Goal: Information Seeking & Learning: Check status

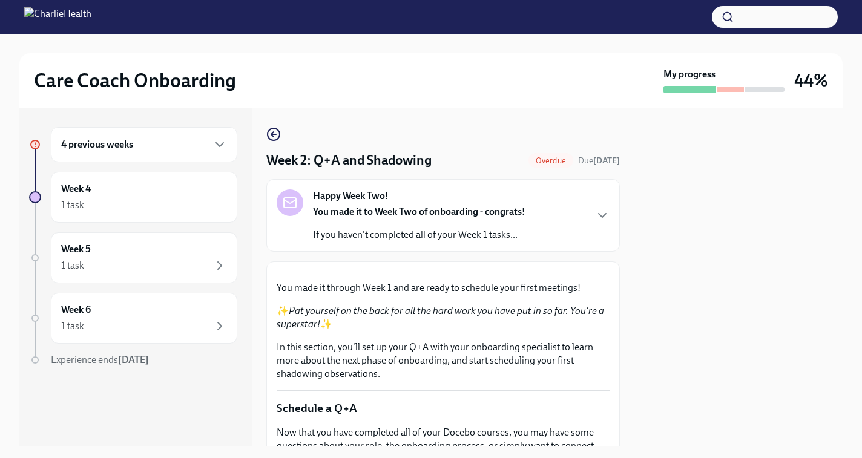
click at [278, 134] on icon "button" at bounding box center [273, 134] width 15 height 15
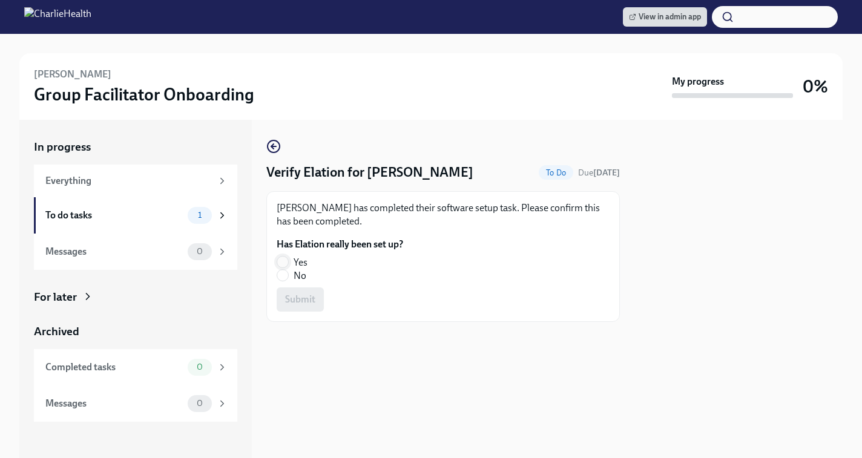
click at [285, 259] on input "Yes" at bounding box center [282, 262] width 11 height 11
radio input "true"
click at [292, 298] on span "Submit" at bounding box center [300, 299] width 30 height 12
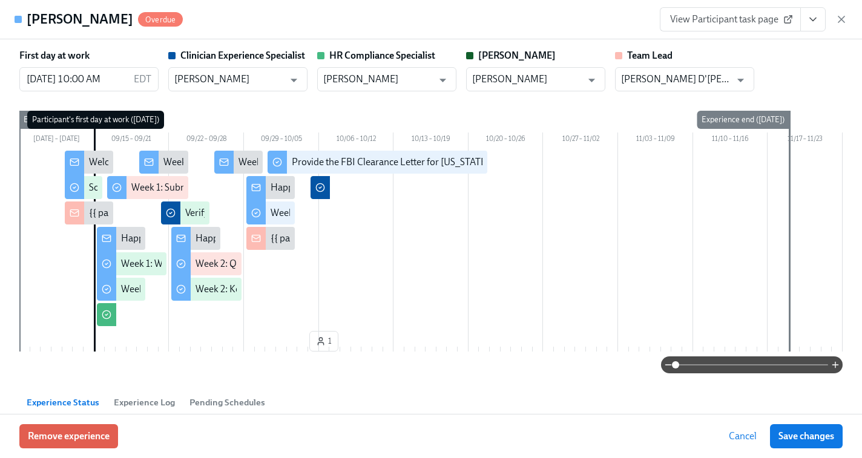
scroll to position [0, 5860]
click at [845, 22] on icon "button" at bounding box center [841, 19] width 12 height 12
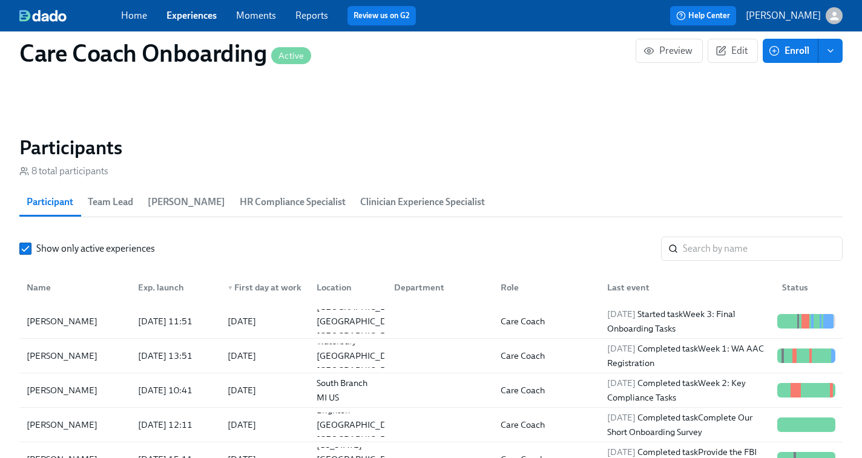
click at [195, 14] on link "Experiences" at bounding box center [191, 15] width 50 height 11
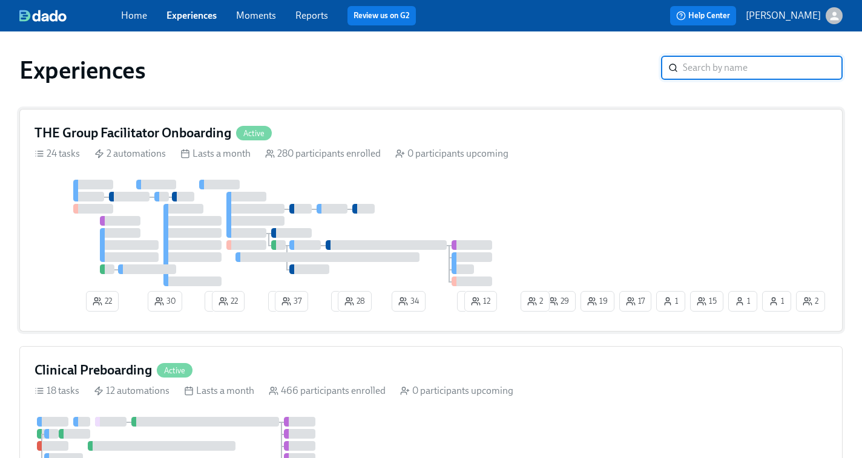
click at [606, 211] on div "22 30 4 22 2 37 1 28 34 1 12 15 17 1 1 19 1 29 2 2" at bounding box center [430, 248] width 793 height 137
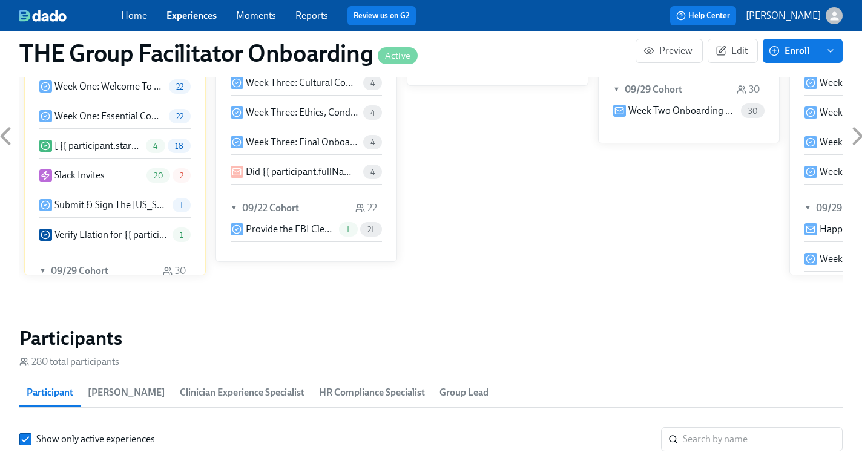
scroll to position [960, 0]
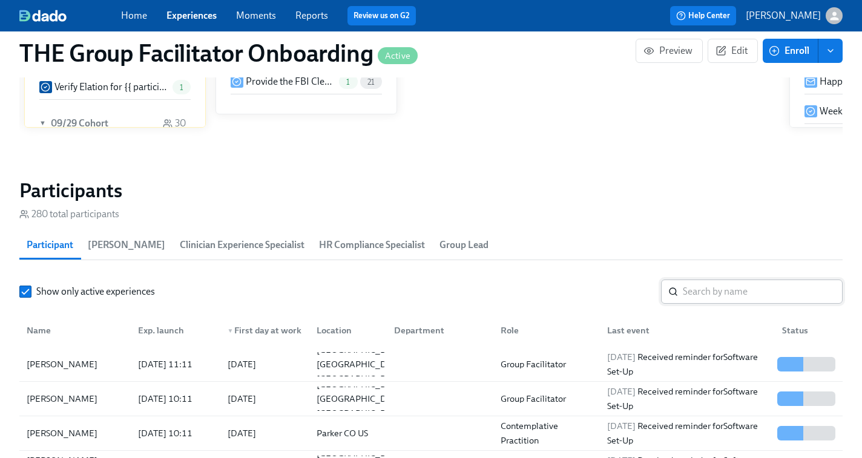
click at [690, 290] on input "search" at bounding box center [763, 292] width 160 height 24
paste input "Brita Krempasky"
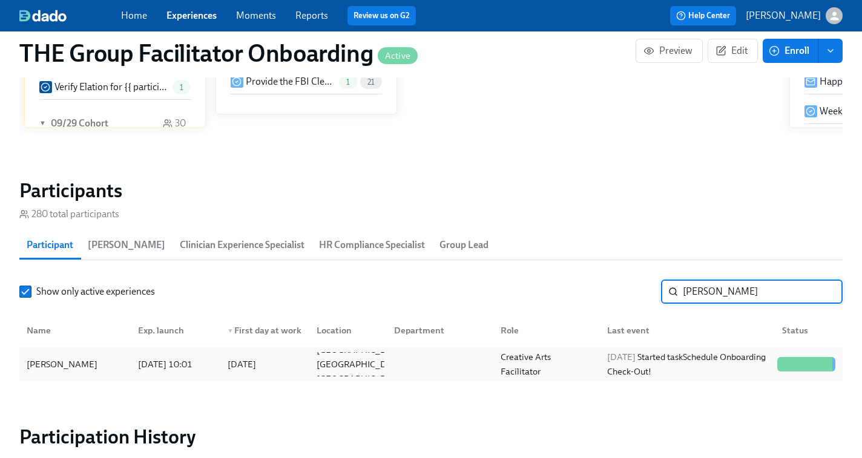
click at [700, 370] on div "2025/10/06 Started task Schedule Onboarding Check-Out!" at bounding box center [687, 364] width 170 height 29
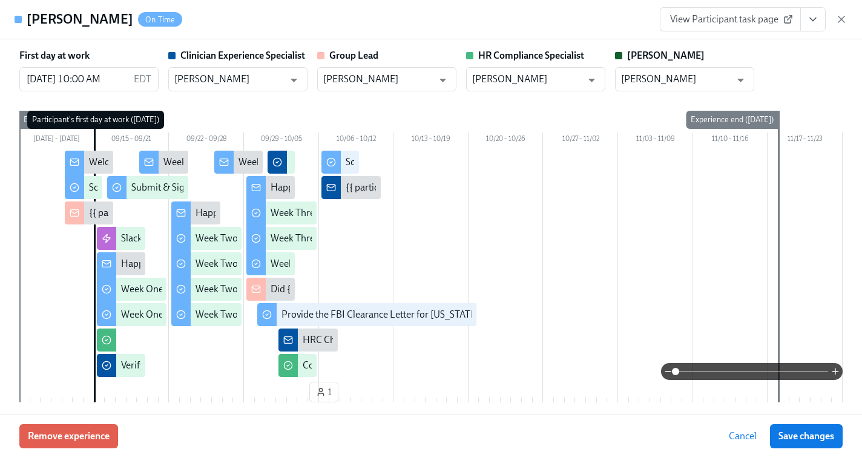
click at [749, 24] on span "View Participant task page" at bounding box center [730, 19] width 120 height 12
click at [841, 19] on icon "button" at bounding box center [841, 19] width 6 height 6
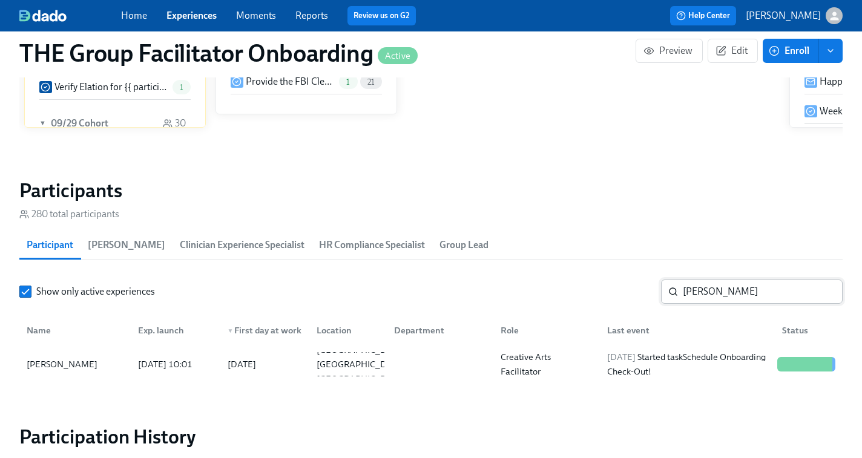
click at [710, 292] on input "Brita Krempasky" at bounding box center [763, 292] width 160 height 24
paste input "Marlissa Karpeh"
type input "Marlissa Karpeh"
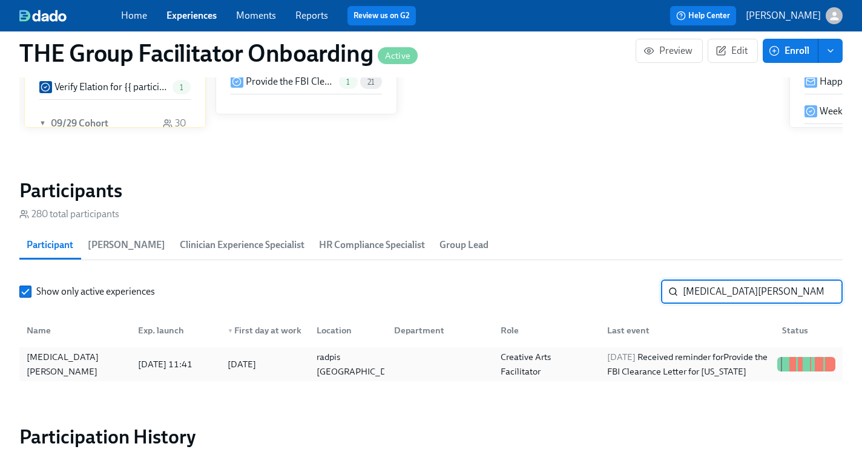
click at [548, 358] on div "Creative Arts Facilitator" at bounding box center [547, 364] width 102 height 29
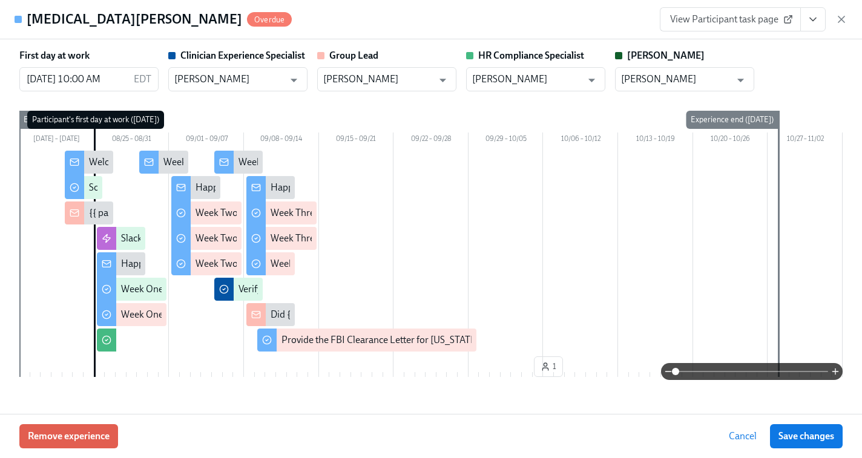
click at [746, 17] on span "View Participant task page" at bounding box center [730, 19] width 120 height 12
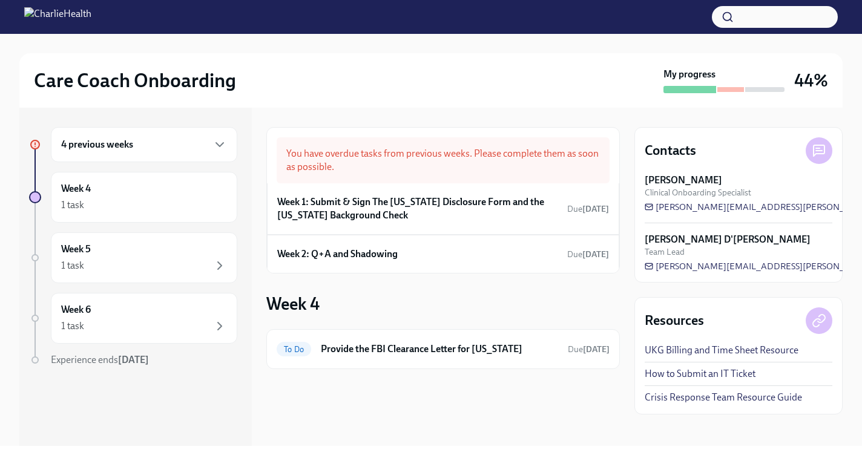
click at [119, 155] on div "4 previous weeks" at bounding box center [144, 144] width 186 height 35
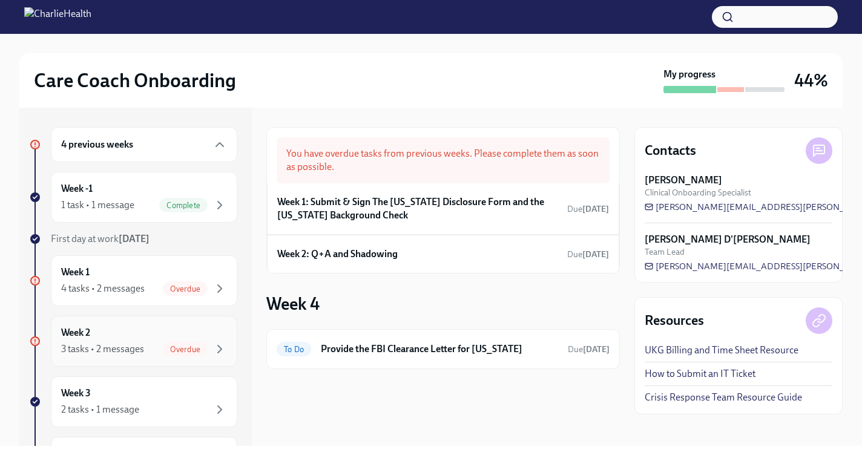
click at [116, 342] on div "3 tasks • 2 messages" at bounding box center [102, 348] width 83 height 13
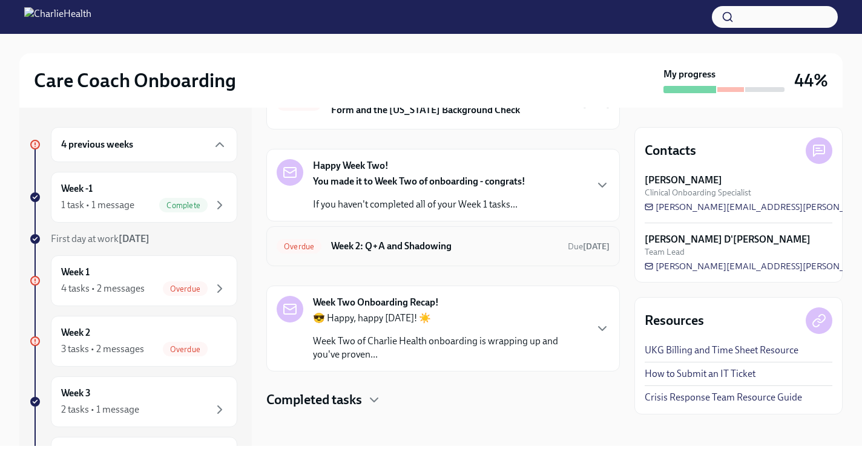
scroll to position [88, 0]
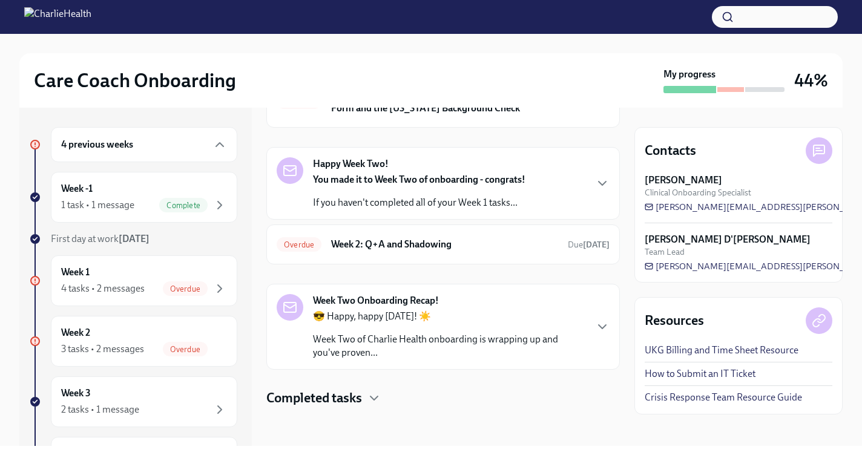
click at [338, 399] on h4 "Completed tasks" at bounding box center [314, 398] width 96 height 18
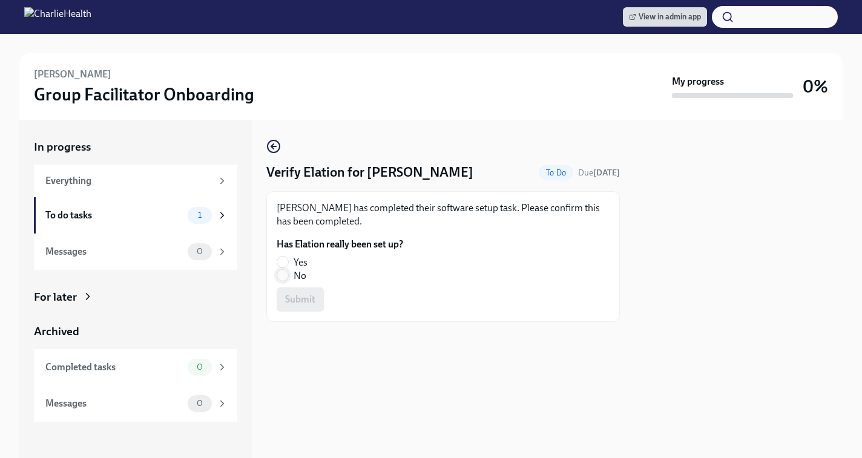
click at [284, 275] on input "No" at bounding box center [282, 275] width 11 height 11
radio input "true"
click at [293, 299] on span "Submit" at bounding box center [300, 299] width 30 height 12
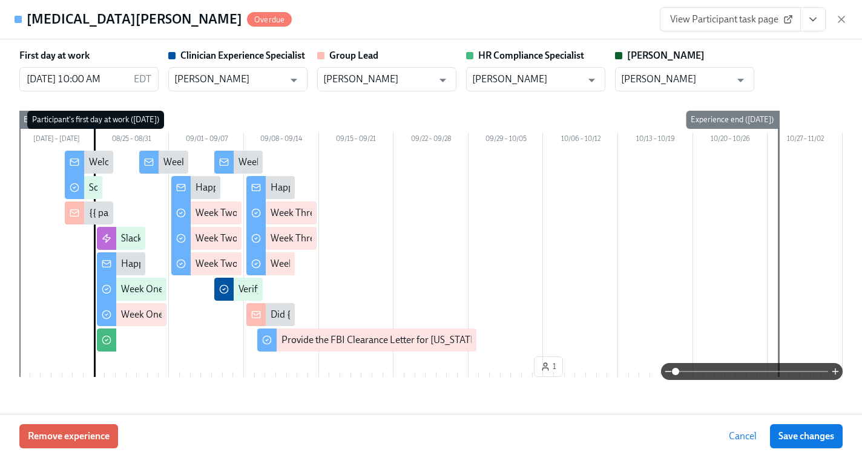
scroll to position [0, 18097]
click at [845, 15] on icon "button" at bounding box center [841, 19] width 12 height 12
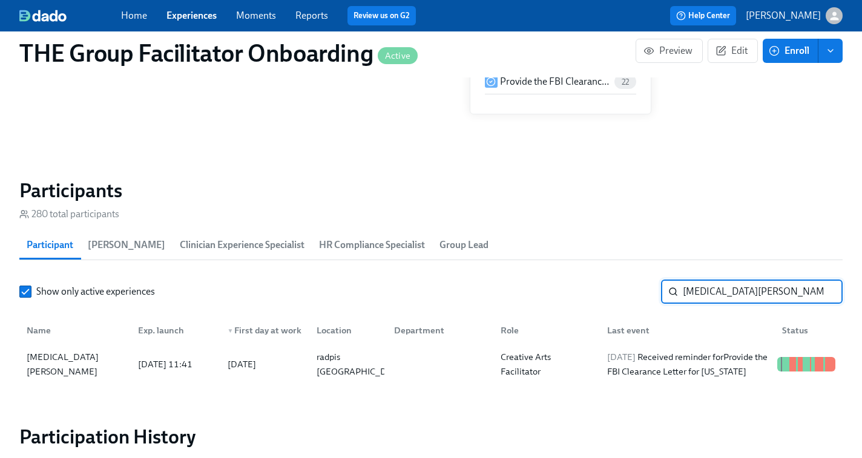
click at [725, 302] on input "Marlissa Karpeh" at bounding box center [763, 292] width 160 height 24
paste input "Jonathan Marano"
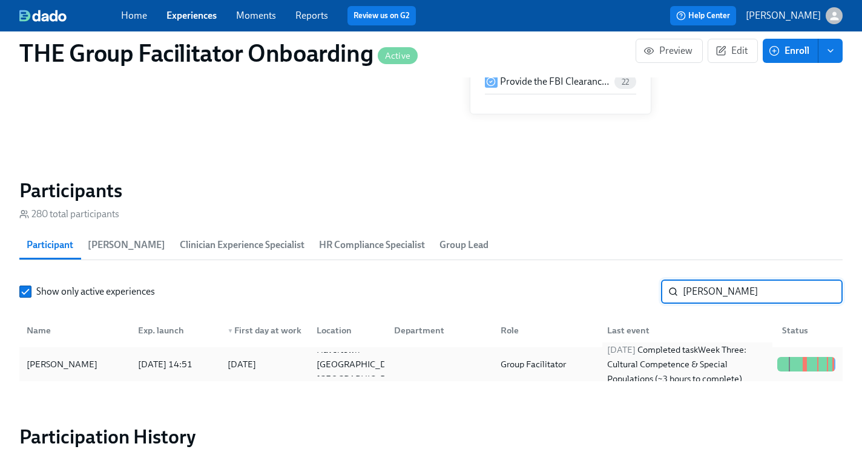
type input "Jonathan Marano"
click at [667, 378] on div "2025/10/02 Completed task Week Three: Cultural Competence & Special Populations…" at bounding box center [687, 364] width 170 height 44
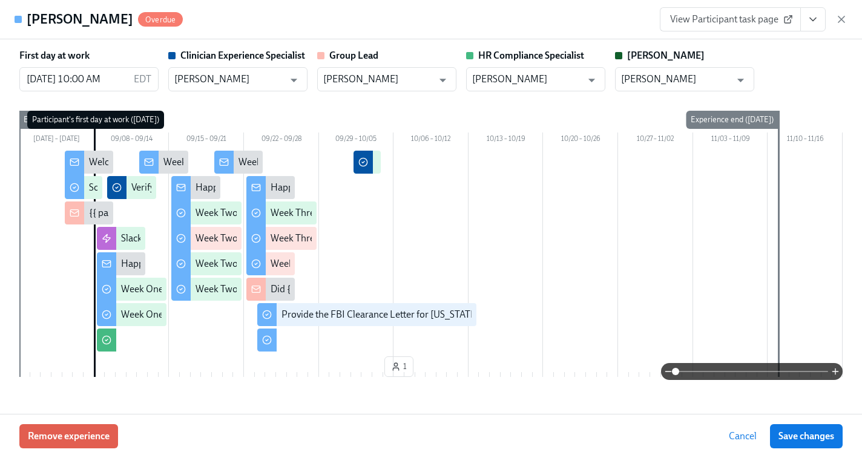
click at [747, 23] on span "View Participant task page" at bounding box center [730, 19] width 120 height 12
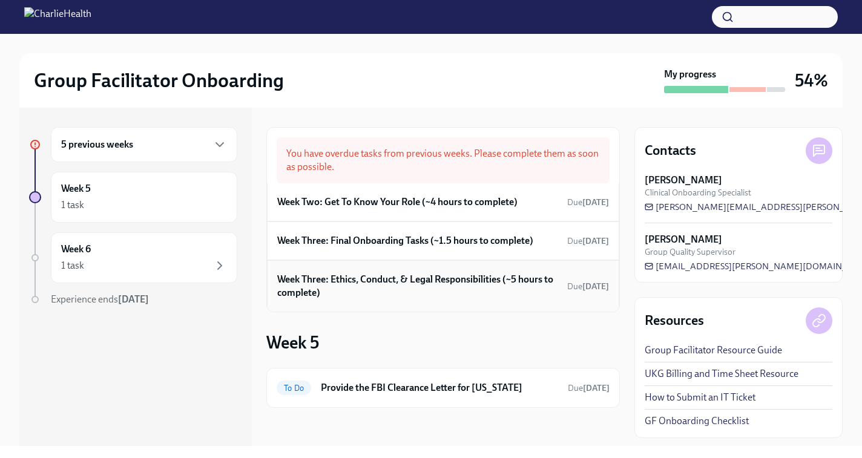
click at [367, 287] on h6 "Week Three: Ethics, Conduct, & Legal Responsibilities (~5 hours to complete)" at bounding box center [419, 286] width 285 height 27
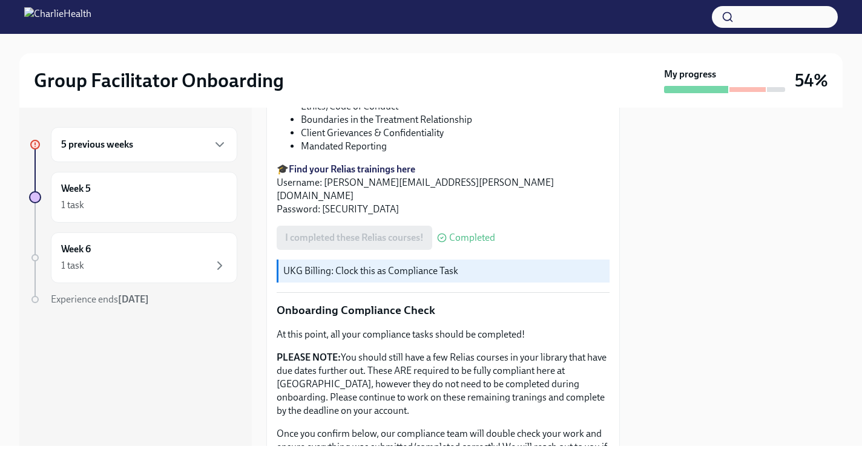
scroll to position [659, 0]
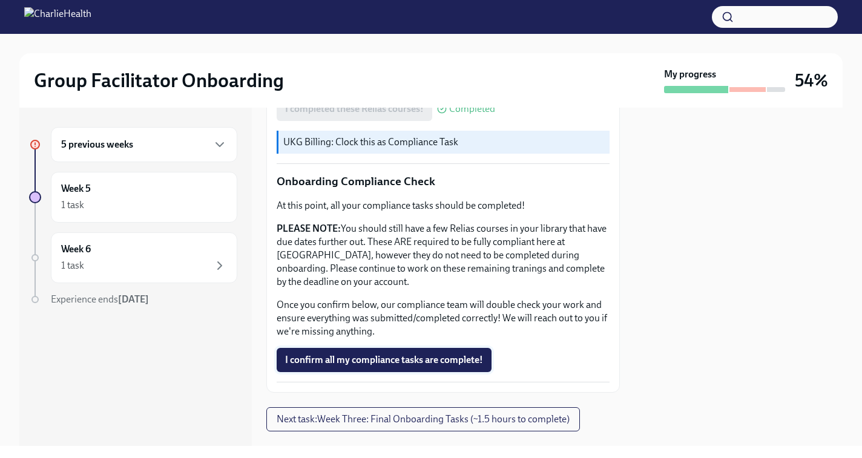
click at [348, 366] on span "I confirm all my compliance tasks are complete!" at bounding box center [384, 360] width 198 height 12
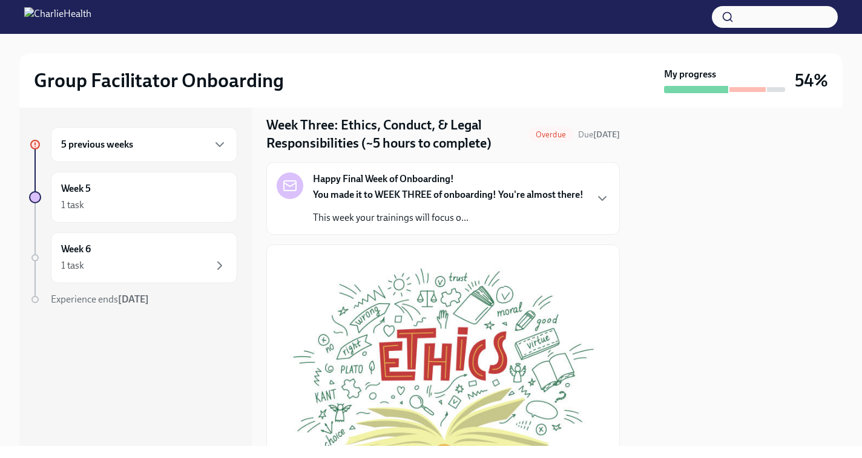
scroll to position [0, 0]
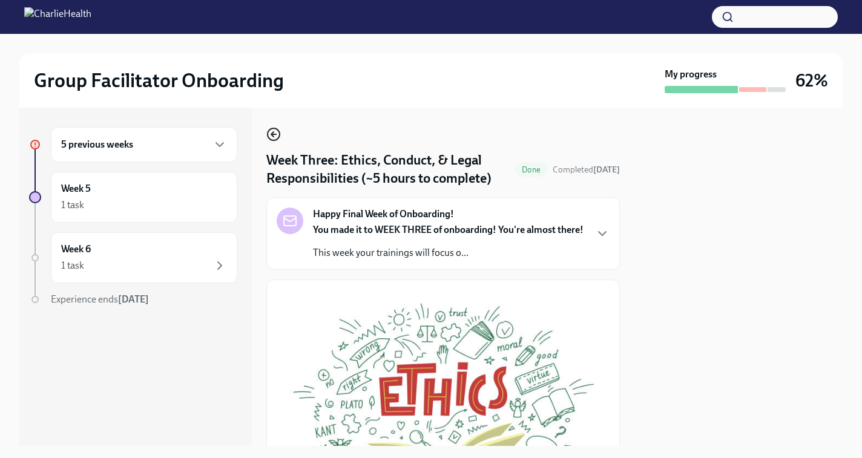
click at [275, 129] on circle "button" at bounding box center [273, 134] width 12 height 12
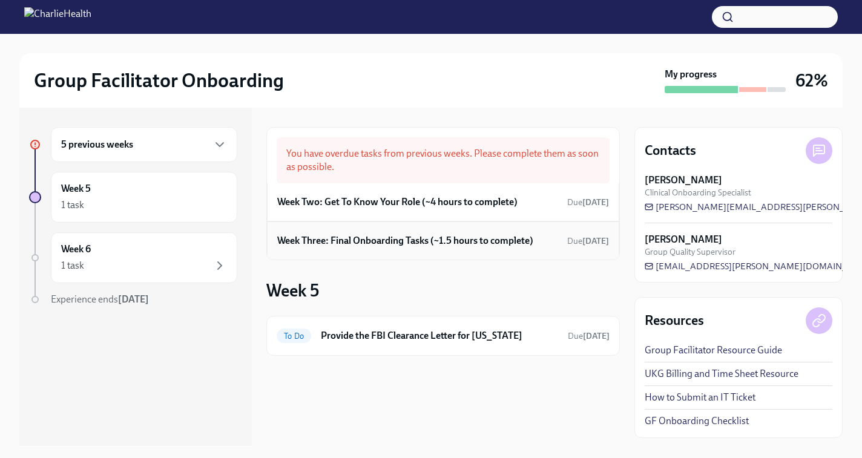
click at [401, 245] on h6 "Week Three: Final Onboarding Tasks (~1.5 hours to complete)" at bounding box center [405, 240] width 256 height 13
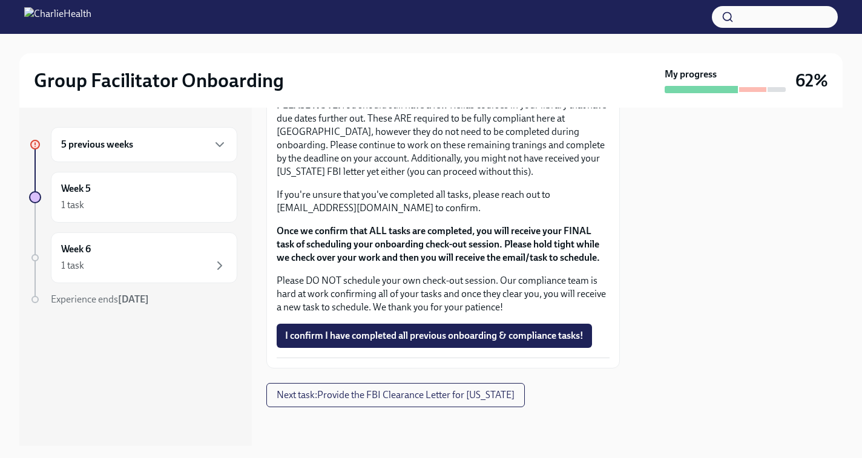
scroll to position [1073, 0]
click at [405, 343] on button "I confirm I have completed all previous onboarding & compliance tasks!" at bounding box center [434, 336] width 315 height 24
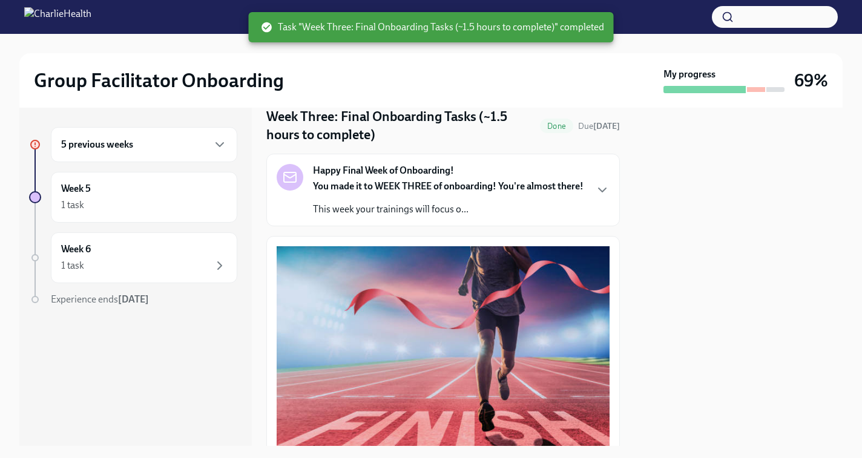
scroll to position [0, 0]
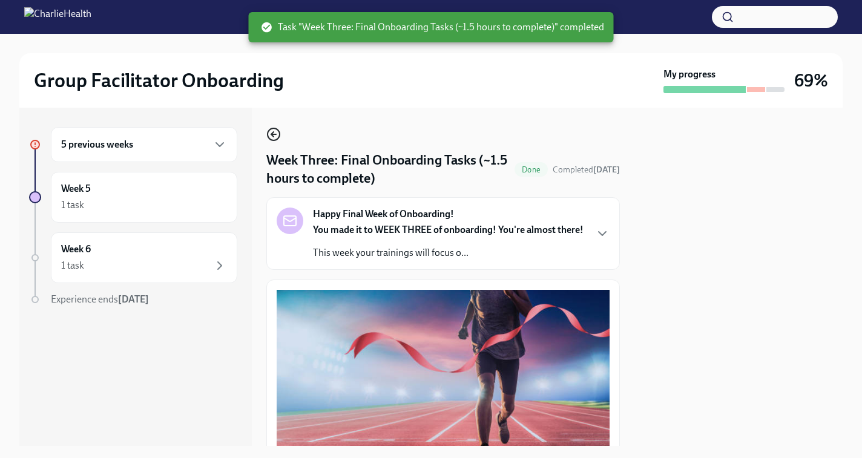
click at [273, 132] on icon "button" at bounding box center [272, 134] width 2 height 5
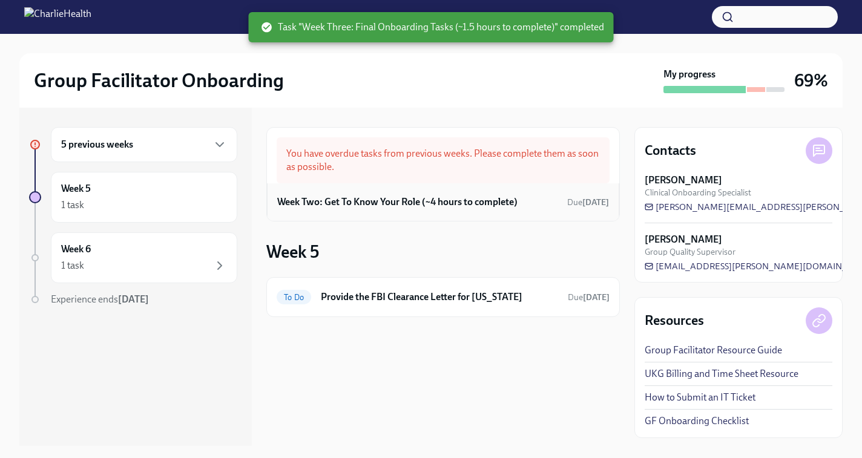
click at [393, 206] on h6 "Week Two: Get To Know Your Role (~4 hours to complete)" at bounding box center [397, 201] width 240 height 13
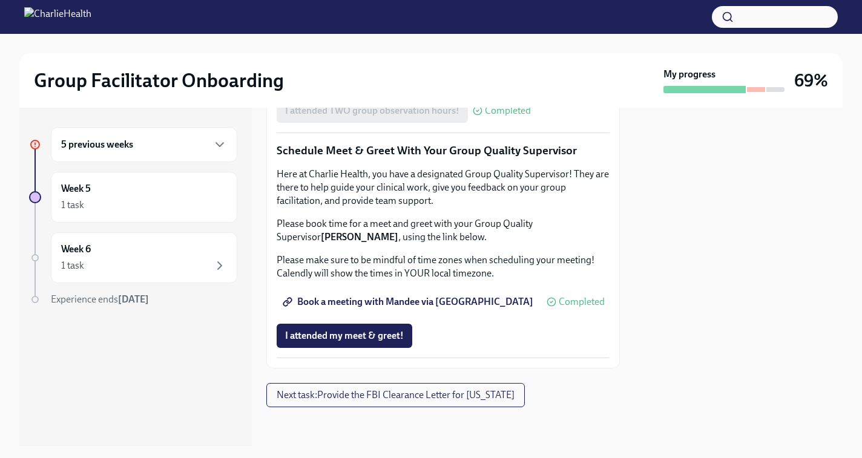
scroll to position [1219, 0]
click at [333, 330] on span "I attended my meet & greet!" at bounding box center [344, 336] width 119 height 12
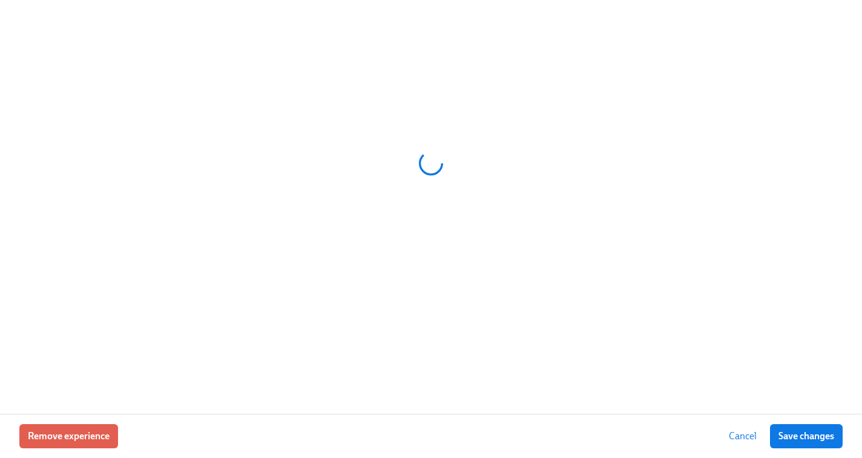
scroll to position [0, 16630]
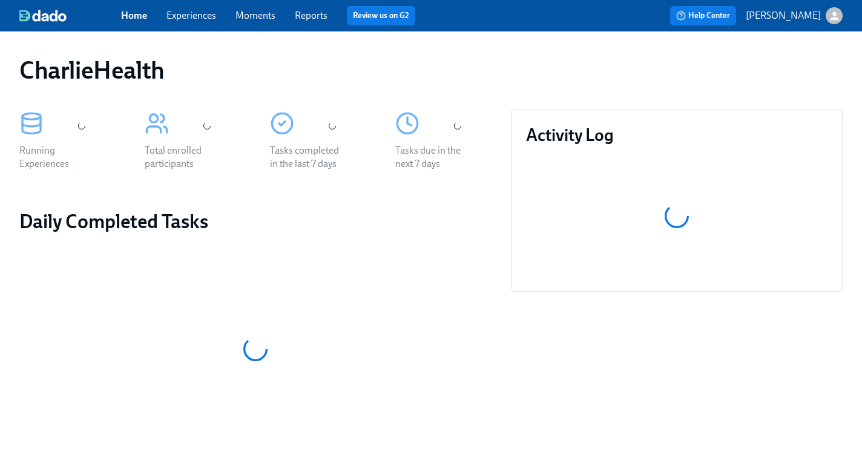
click at [189, 16] on link "Experiences" at bounding box center [191, 15] width 50 height 11
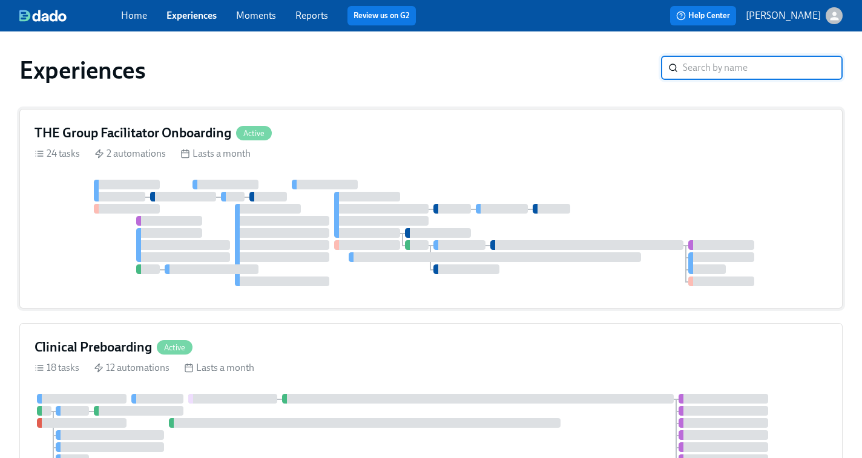
scroll to position [37, 0]
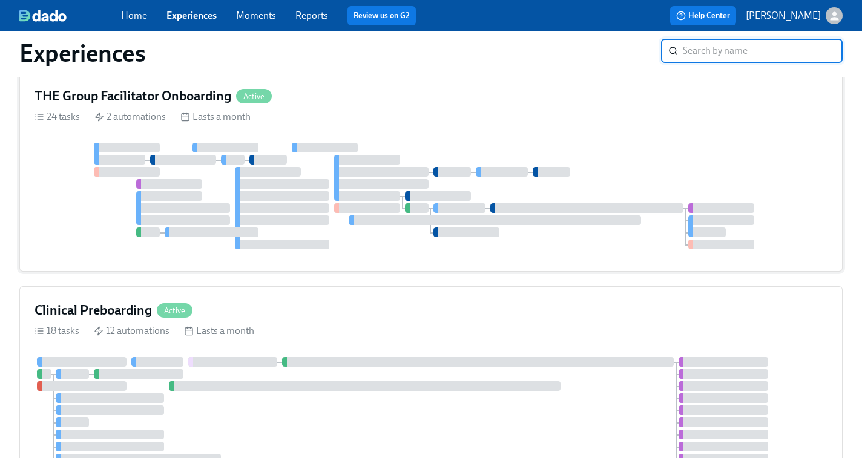
click at [450, 167] on div at bounding box center [452, 172] width 38 height 10
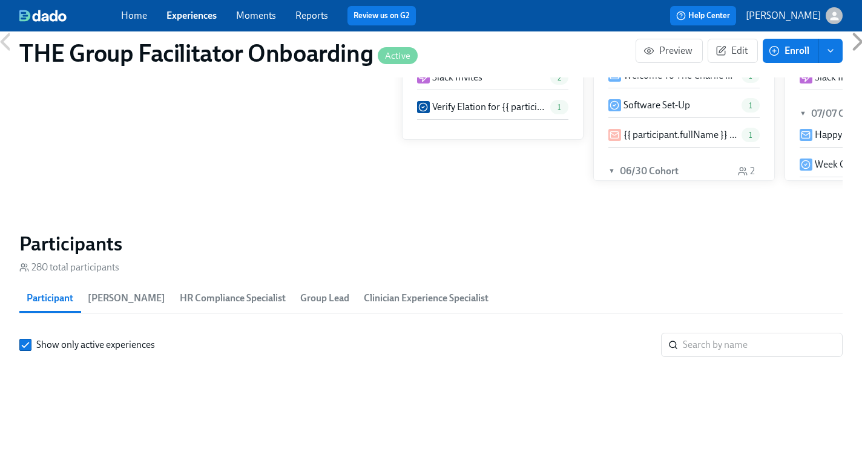
scroll to position [0, 16630]
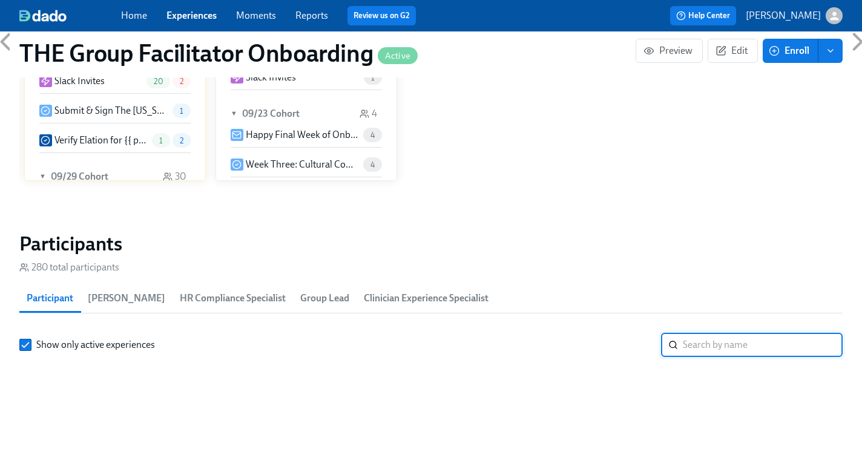
click at [701, 346] on input "search" at bounding box center [763, 345] width 160 height 24
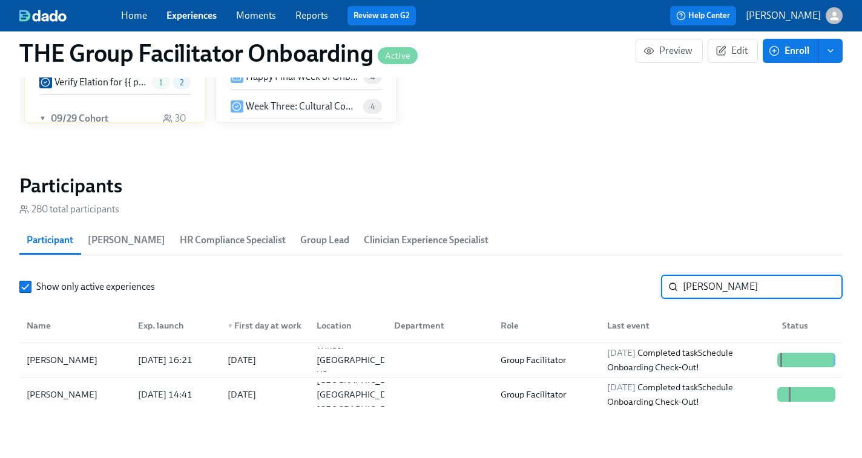
scroll to position [966, 0]
type input "bailey"
click at [667, 403] on div "2025/10/06 Completed task Schedule Onboarding Check-Out!" at bounding box center [687, 393] width 170 height 29
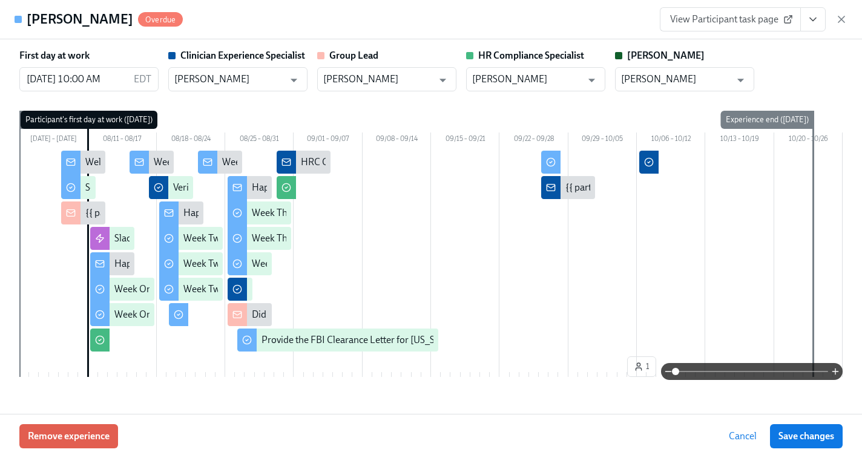
click at [816, 17] on icon "View task page" at bounding box center [813, 19] width 12 height 12
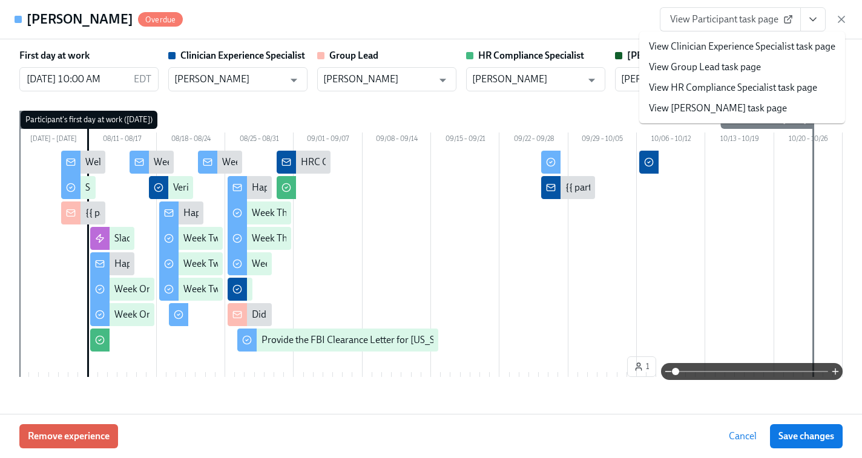
click at [721, 84] on link "View HR Compliance Specialist task page" at bounding box center [733, 87] width 168 height 13
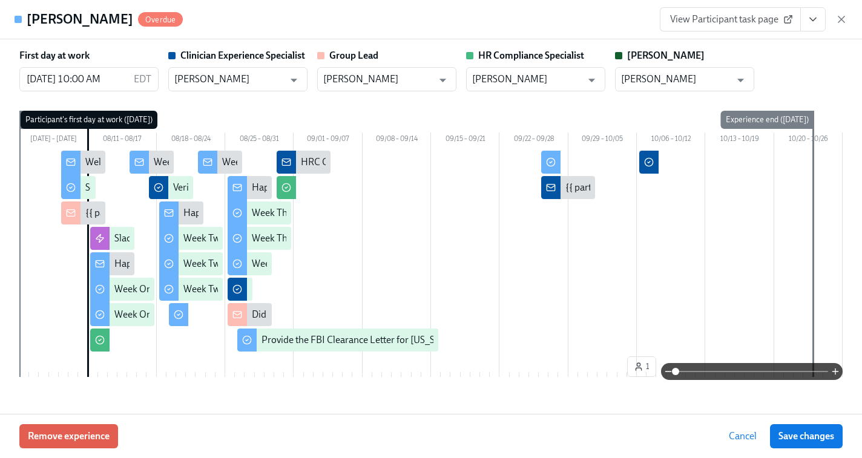
click at [687, 43] on div "First day at work 08/11/2025 10:00 AM EDT ​ Clinician Experience Specialist Kee…" at bounding box center [431, 226] width 862 height 375
click at [813, 22] on icon "View task page" at bounding box center [813, 19] width 12 height 12
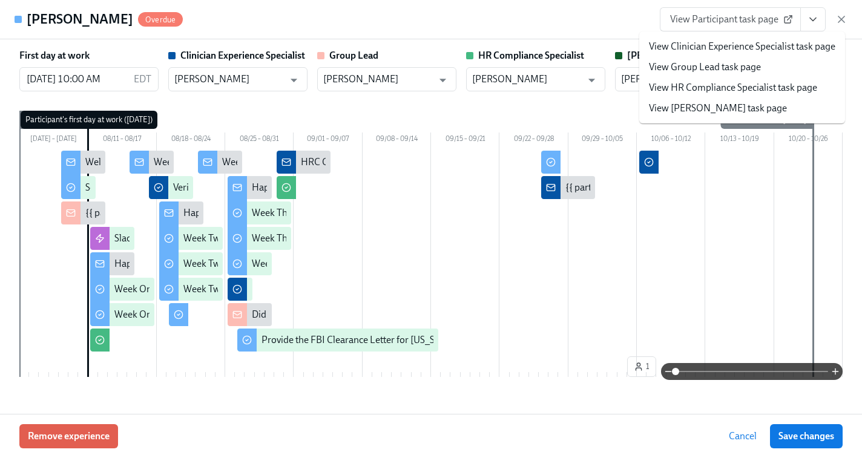
click at [691, 47] on link "View Clinician Experience Specialist task page" at bounding box center [742, 46] width 186 height 13
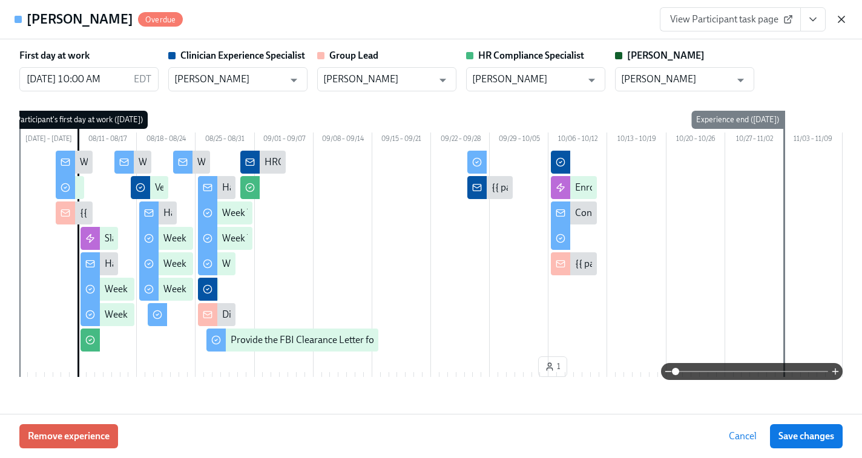
click at [846, 18] on icon "button" at bounding box center [841, 19] width 12 height 12
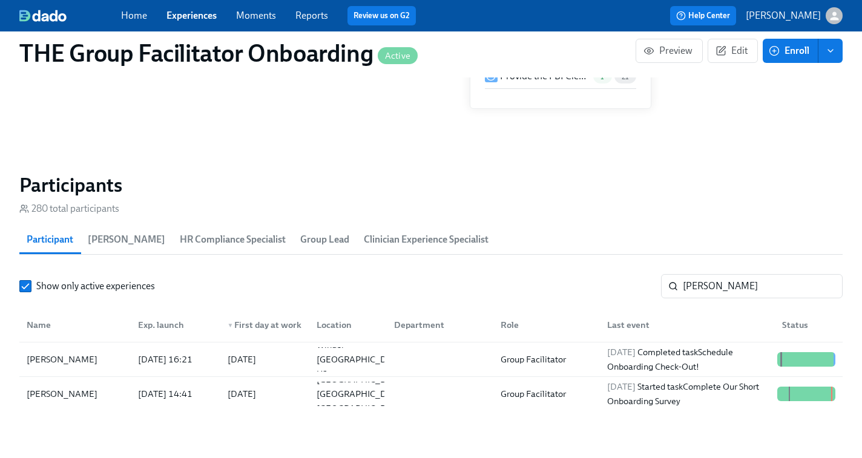
click at [190, 18] on link "Experiences" at bounding box center [191, 15] width 50 height 11
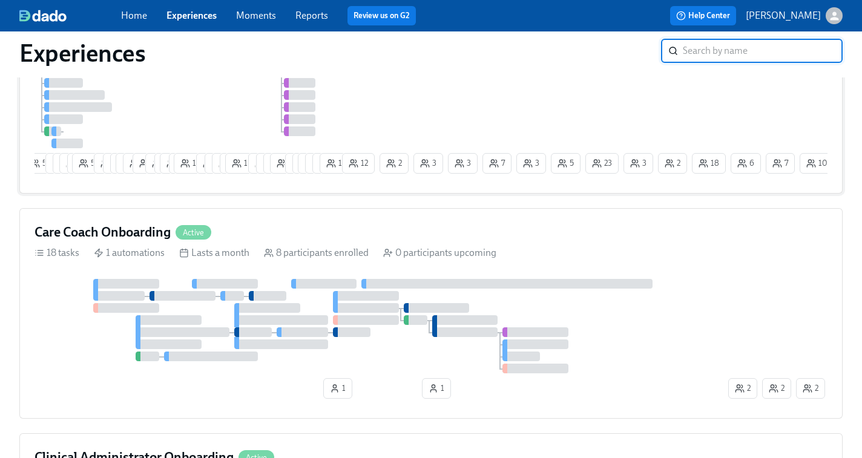
scroll to position [477, 0]
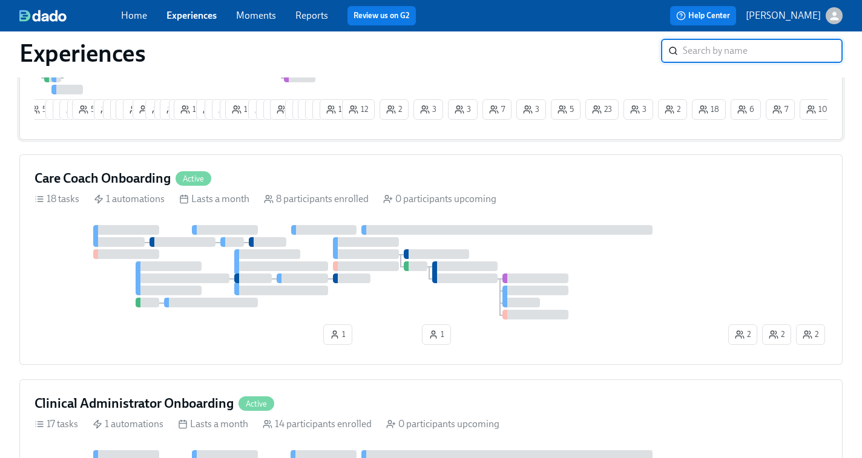
click at [212, 263] on div at bounding box center [379, 272] width 691 height 94
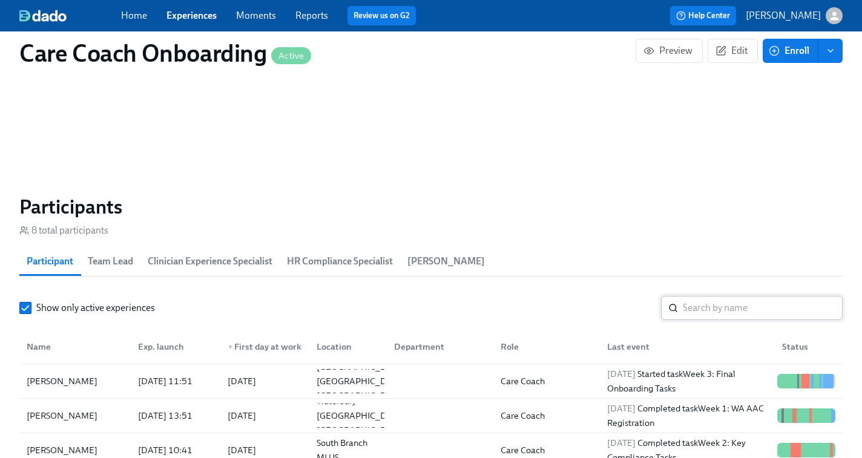
scroll to position [932, 0]
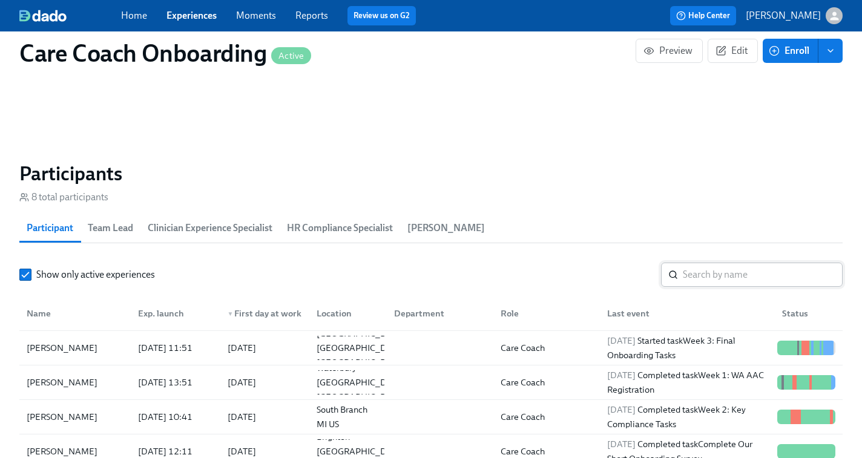
click at [688, 280] on input "search" at bounding box center [763, 275] width 160 height 24
paste input "Lauren Bennett"
type input "Lauren Bennett"
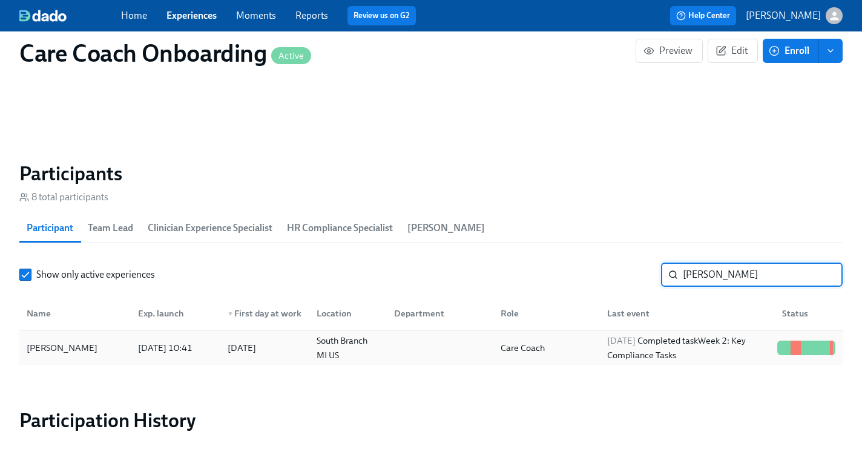
click at [663, 352] on div "2025/10/06 Completed task Week 2: Key Compliance Tasks" at bounding box center [687, 347] width 170 height 29
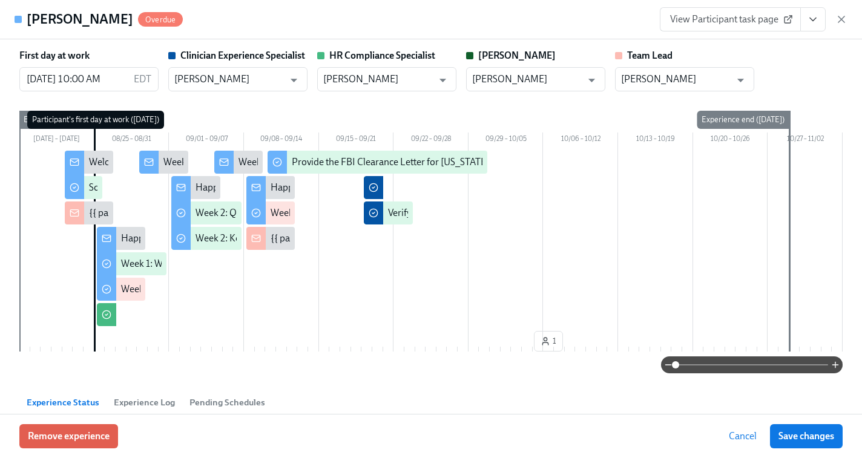
click at [738, 30] on link "View Participant task page" at bounding box center [730, 19] width 141 height 24
click at [840, 14] on icon "button" at bounding box center [841, 19] width 12 height 12
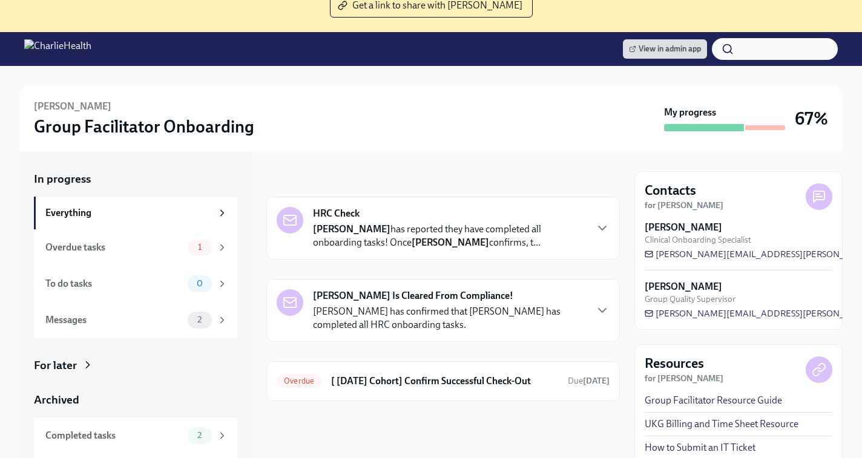
scroll to position [136, 0]
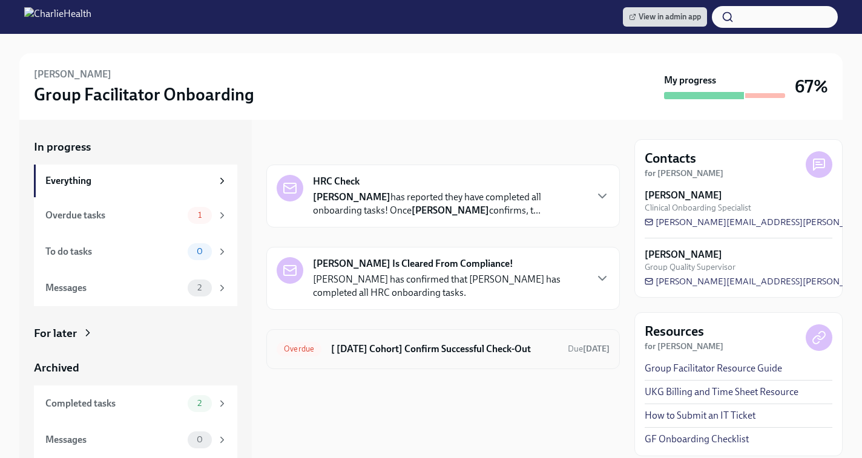
click at [398, 352] on h6 "[ [DATE] Cohort] Confirm Successful Check-Out" at bounding box center [444, 348] width 227 height 13
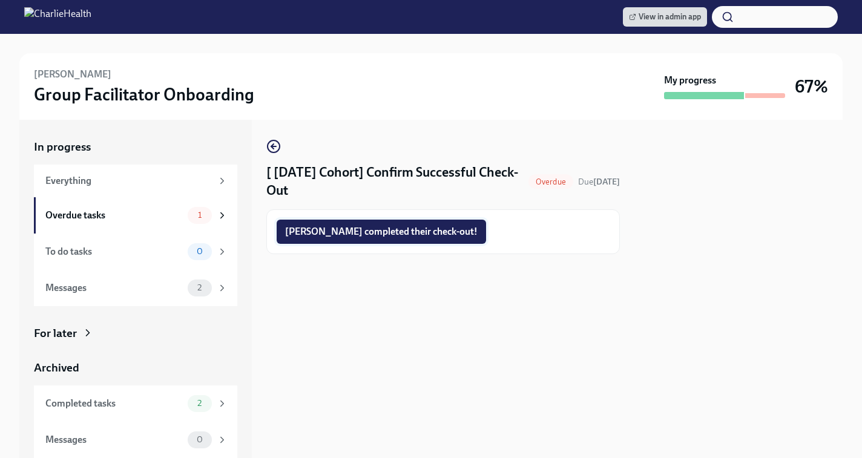
click at [348, 224] on button "[PERSON_NAME] completed their check-out!" at bounding box center [381, 232] width 209 height 24
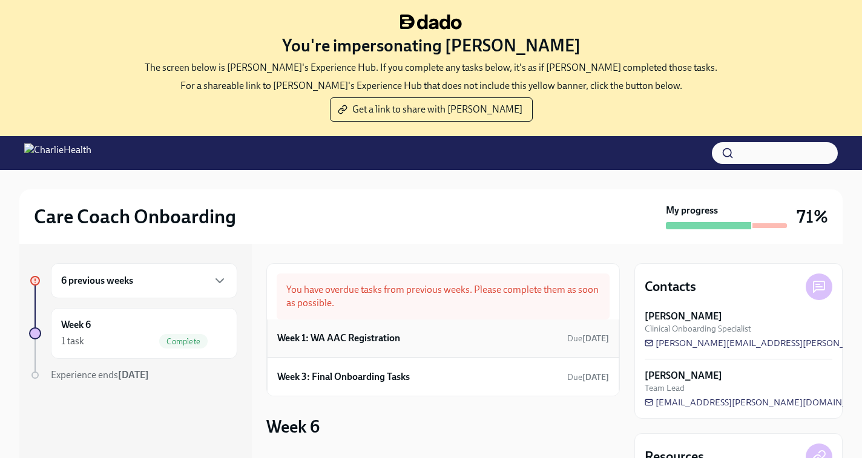
click at [460, 344] on div "Week 1: WA AAC Registration Due [DATE]" at bounding box center [443, 338] width 332 height 18
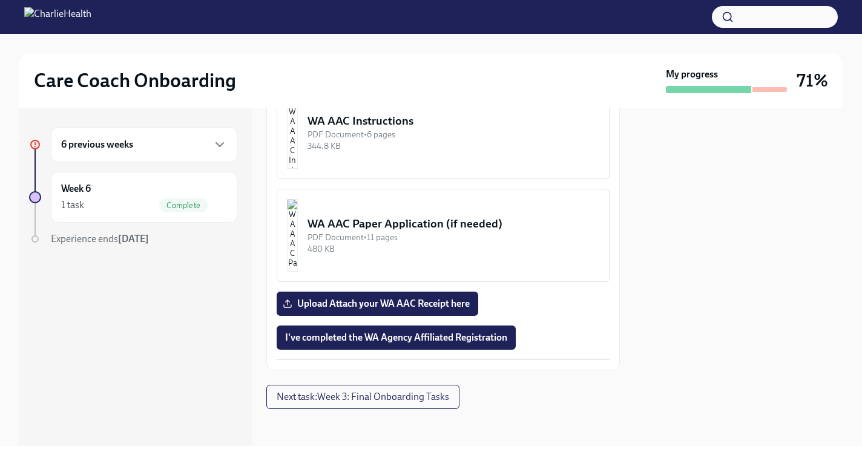
scroll to position [852, 0]
